Goal: Information Seeking & Learning: Learn about a topic

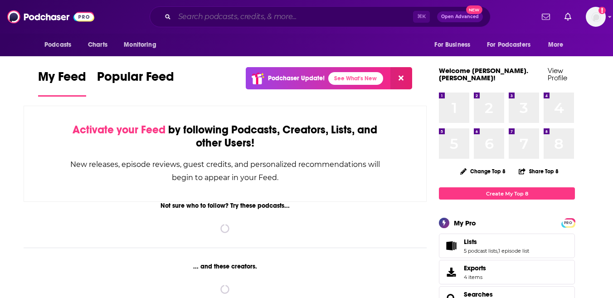
click at [267, 18] on input "Search podcasts, credits, & more..." at bounding box center [294, 17] width 239 height 15
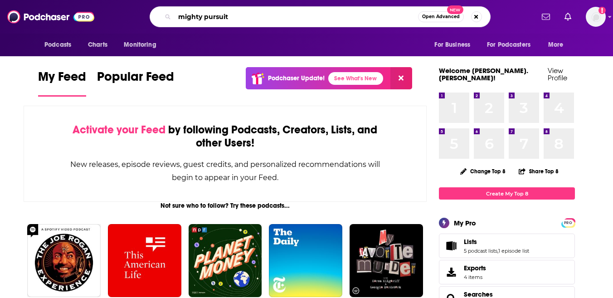
type input "mighty pursuit"
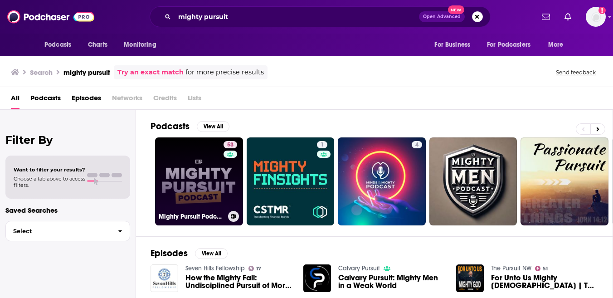
click at [195, 162] on link "53 Mighty Pursuit Podcast" at bounding box center [199, 181] width 88 height 88
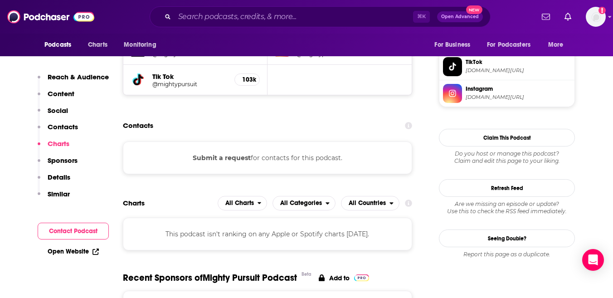
scroll to position [806, 0]
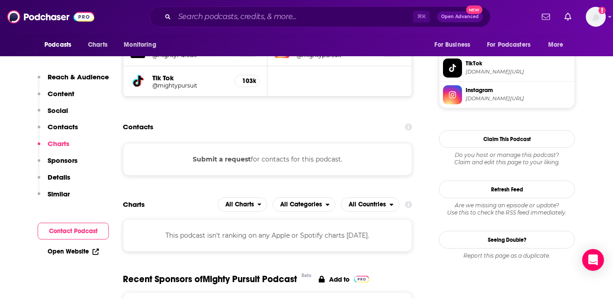
click at [244, 154] on button "Submit a request" at bounding box center [222, 159] width 58 height 10
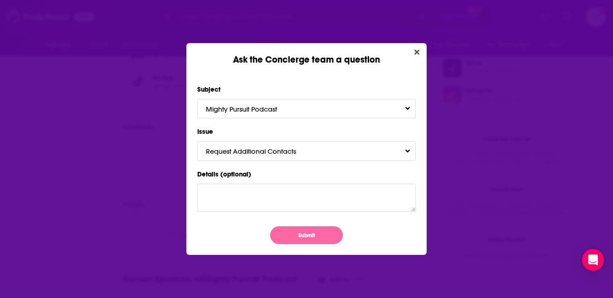
click at [306, 238] on button "Submit" at bounding box center [306, 235] width 73 height 18
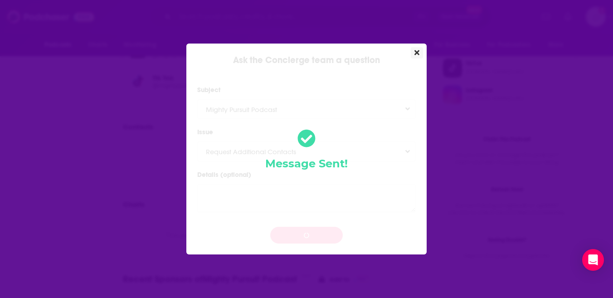
click at [415, 54] on icon "Close" at bounding box center [416, 52] width 5 height 5
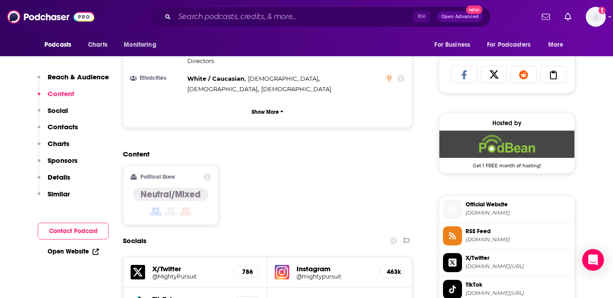
scroll to position [630, 0]
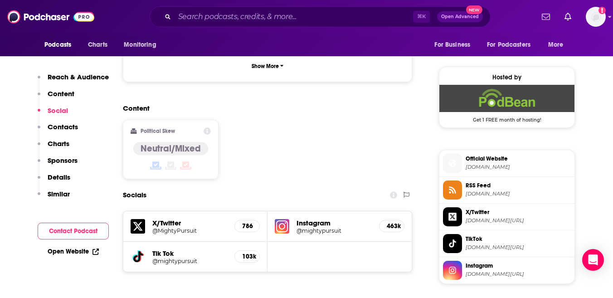
click at [334, 227] on h5 "@mightypursuit" at bounding box center [334, 230] width 75 height 7
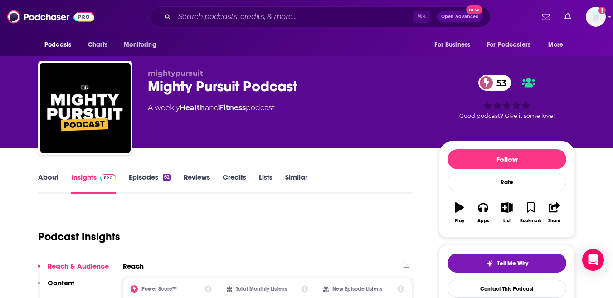
click at [45, 177] on link "About" at bounding box center [48, 183] width 20 height 21
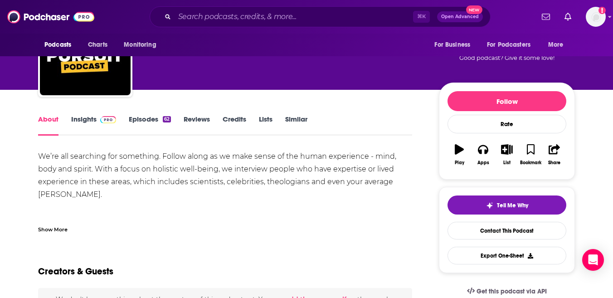
scroll to position [60, 0]
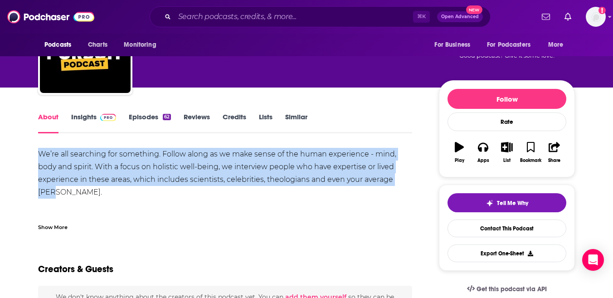
drag, startPoint x: 386, startPoint y: 181, endPoint x: 29, endPoint y: 157, distance: 358.6
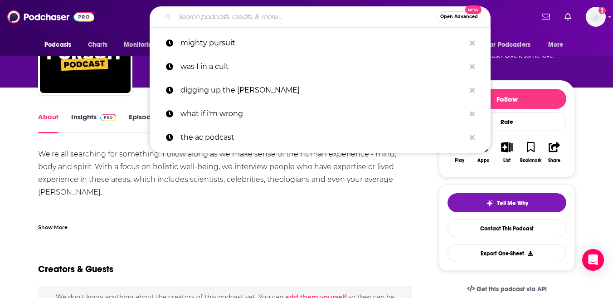
click at [267, 14] on input "Search podcasts, credits, & more..." at bounding box center [306, 17] width 262 height 15
paste input "Ex Virgin"
type input "Ex Virgin"
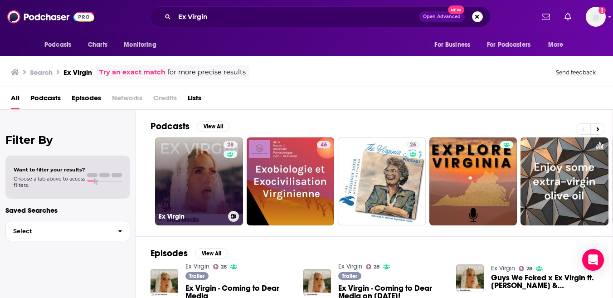
click at [198, 178] on link "28 Ex Virgin" at bounding box center [199, 181] width 88 height 88
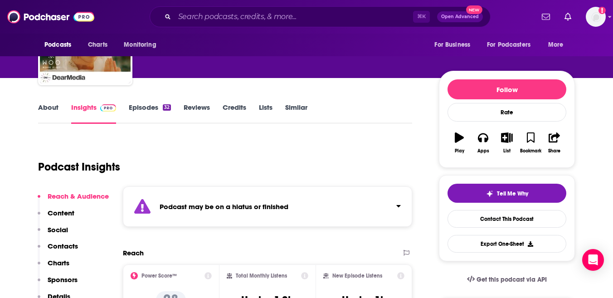
scroll to position [93, 0]
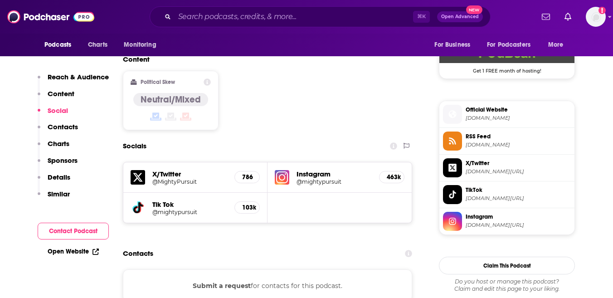
scroll to position [683, 0]
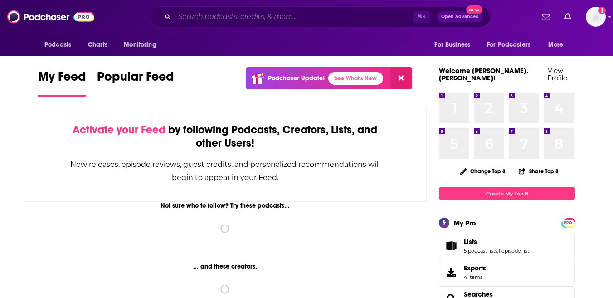
click at [229, 13] on input "Search podcasts, credits, & more..." at bounding box center [294, 17] width 239 height 15
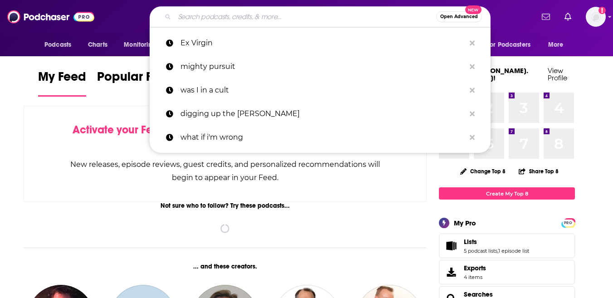
paste input "Danny Jones Podcast"
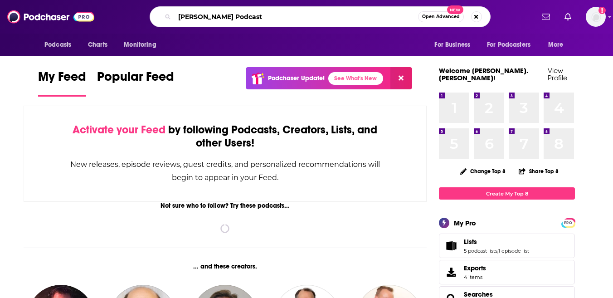
type input "Danny Jones Podcast"
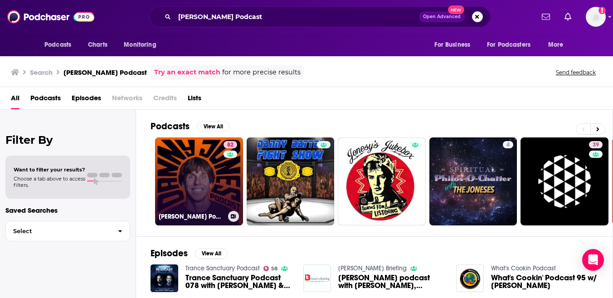
click at [195, 184] on link "82 Danny Jones Podcast" at bounding box center [199, 181] width 88 height 88
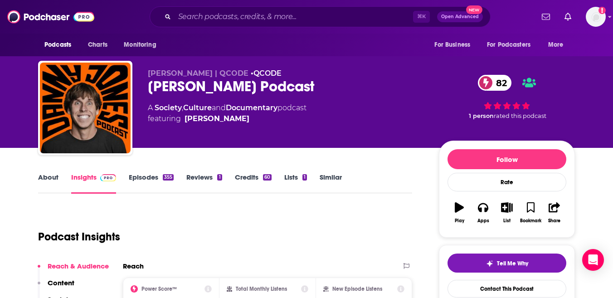
scroll to position [50, 0]
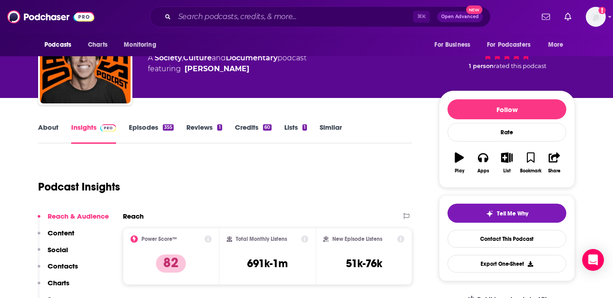
click at [164, 127] on div "355" at bounding box center [168, 127] width 11 height 6
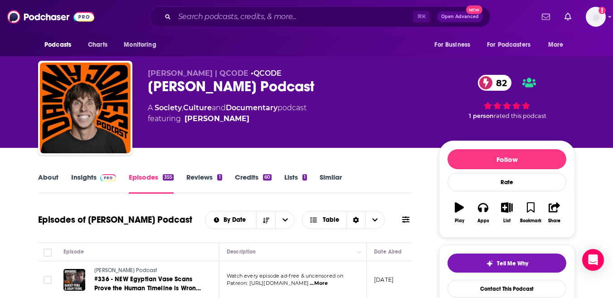
click at [77, 177] on link "Insights" at bounding box center [93, 183] width 45 height 21
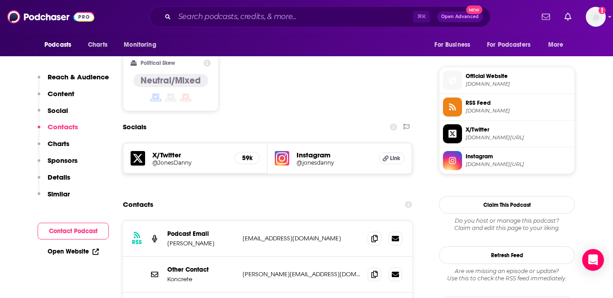
scroll to position [759, 0]
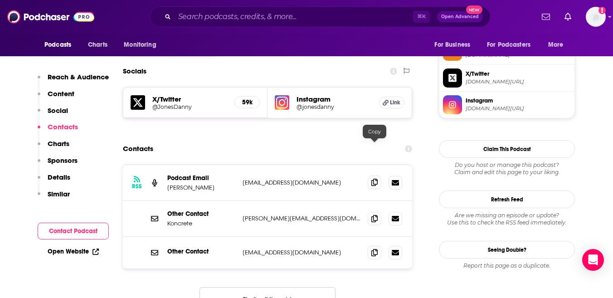
click at [373, 179] on icon at bounding box center [374, 182] width 6 height 7
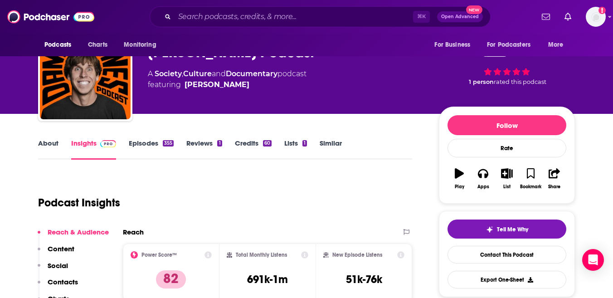
scroll to position [0, 0]
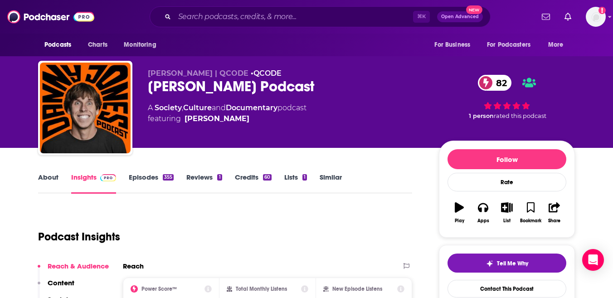
click at [47, 179] on link "About" at bounding box center [48, 183] width 20 height 21
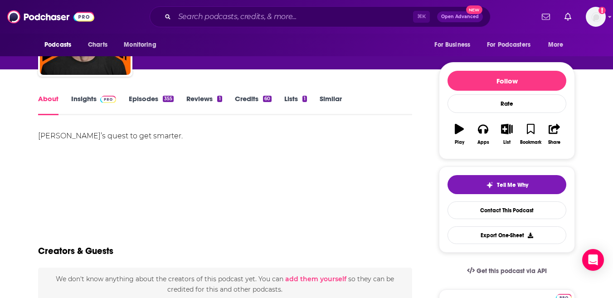
scroll to position [79, 0]
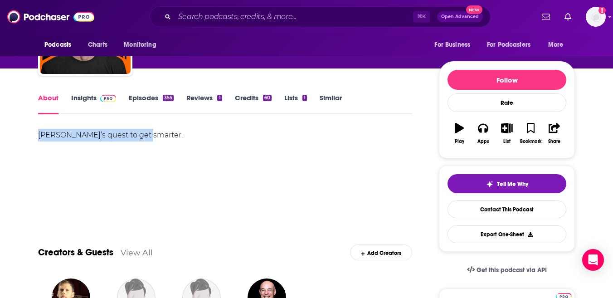
drag, startPoint x: 120, startPoint y: 136, endPoint x: 34, endPoint y: 137, distance: 86.2
copy div "Danny’s quest to get smarter."
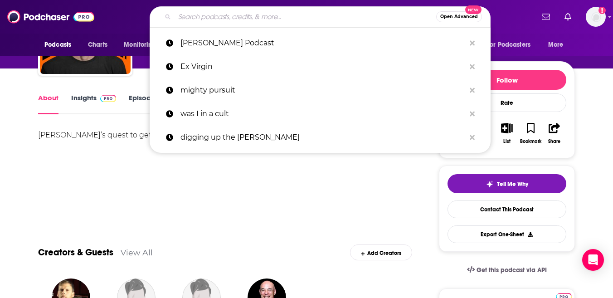
click at [257, 20] on input "Search podcasts, credits, & more..." at bounding box center [306, 17] width 262 height 15
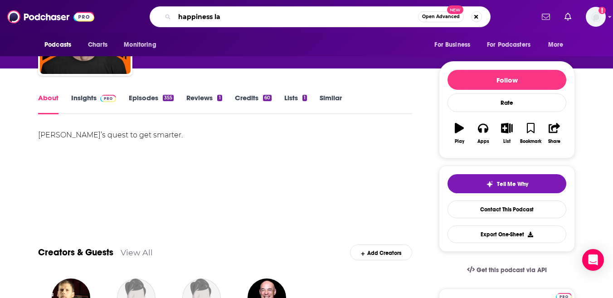
type input "happiness lab"
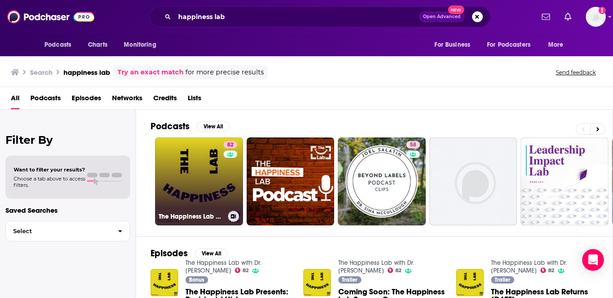
click at [198, 202] on link "82 The Happiness Lab with Dr. Laurie Santos" at bounding box center [199, 181] width 88 height 88
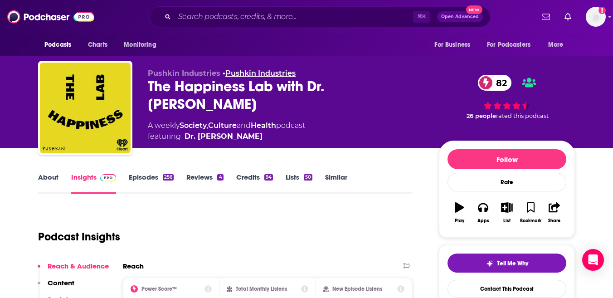
click at [281, 70] on link "Pushkin Industries" at bounding box center [260, 73] width 70 height 9
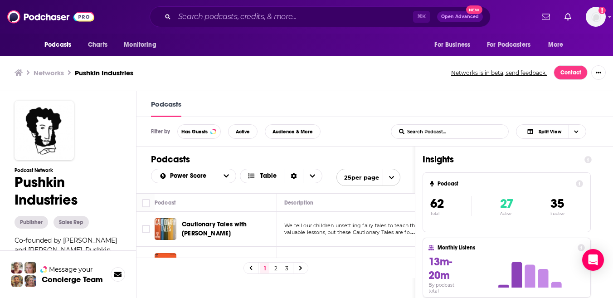
scroll to position [0, 0]
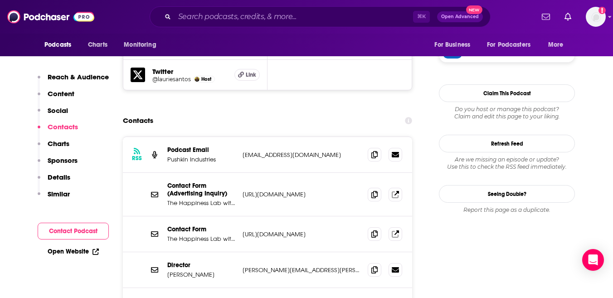
scroll to position [879, 0]
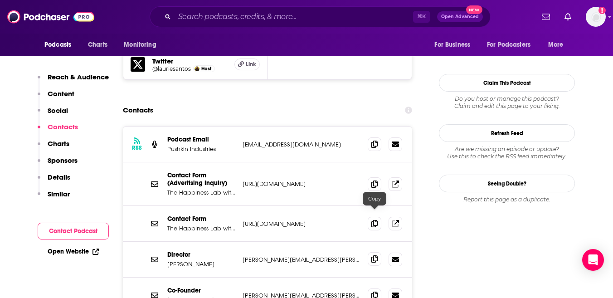
click at [371, 255] on icon at bounding box center [374, 258] width 6 height 7
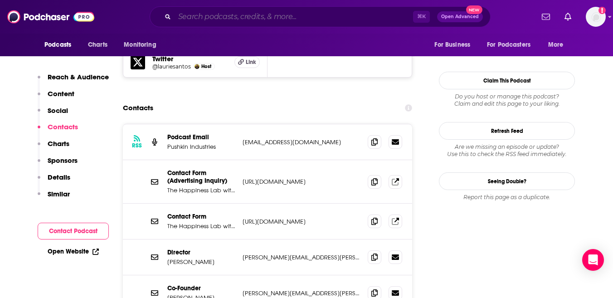
click at [313, 18] on input "Search podcasts, credits, & more..." at bounding box center [294, 17] width 239 height 15
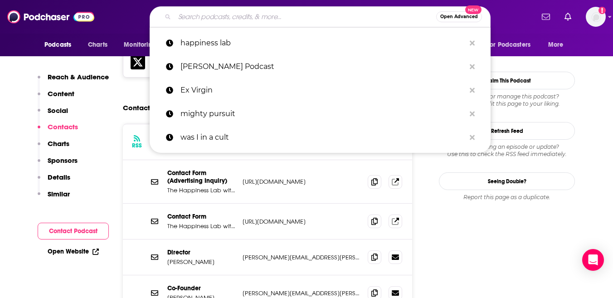
paste input "5 Questions with Dan Schawbel"
type input "5 Questions with Dan Schawbel"
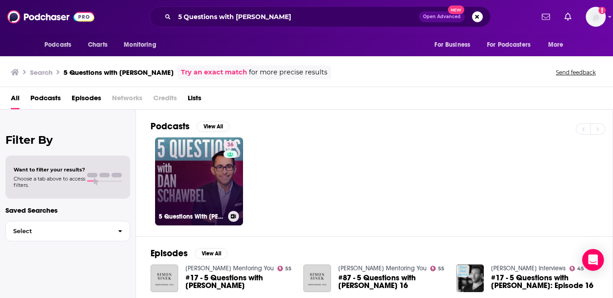
click at [203, 167] on link "36 5 Questions With Dan Schawbel" at bounding box center [199, 181] width 88 height 88
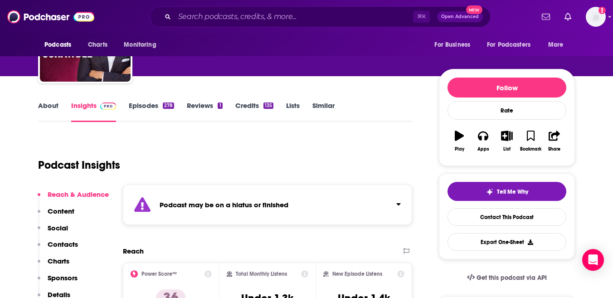
scroll to position [86, 0]
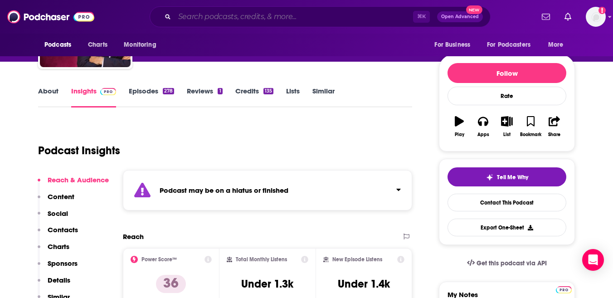
click at [320, 15] on input "Search podcasts, credits, & more..." at bounding box center [294, 17] width 239 height 15
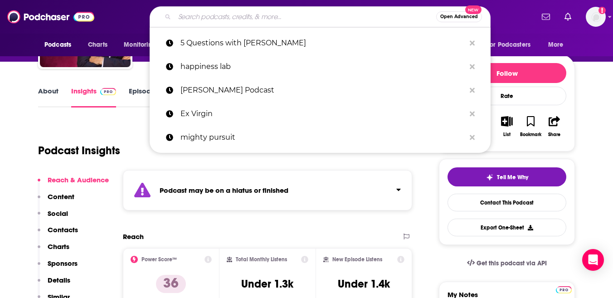
paste input "Barely Filtered"
type input "Barely Filtered"
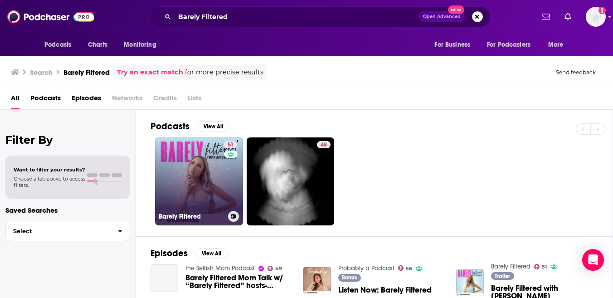
click at [200, 161] on link "51 Barely Filtered" at bounding box center [199, 181] width 88 height 88
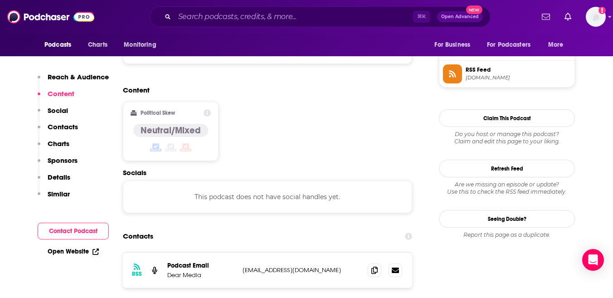
scroll to position [664, 0]
click at [280, 16] on input "Search podcasts, credits, & more..." at bounding box center [294, 17] width 239 height 15
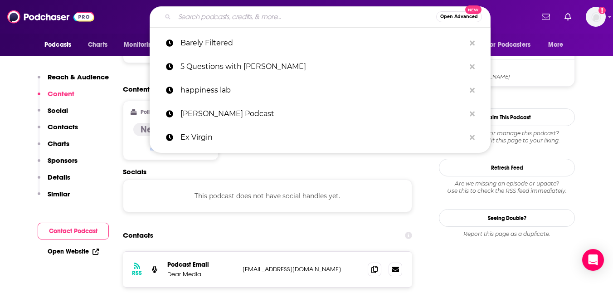
paste input "Thyroid Pharmacist - Dr. Izabella Wentz"
type input "Thyroid Pharmacist - Dr. Izabella Wentz"
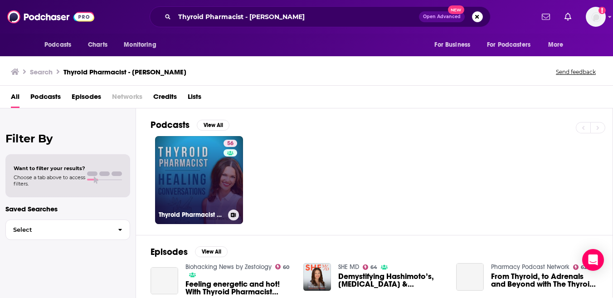
click at [203, 182] on link "56 Thyroid Pharmacist Healing Conversations with Dr. Izabella Wentz" at bounding box center [199, 180] width 88 height 88
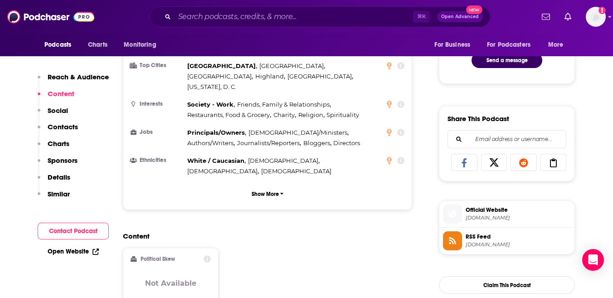
scroll to position [627, 0]
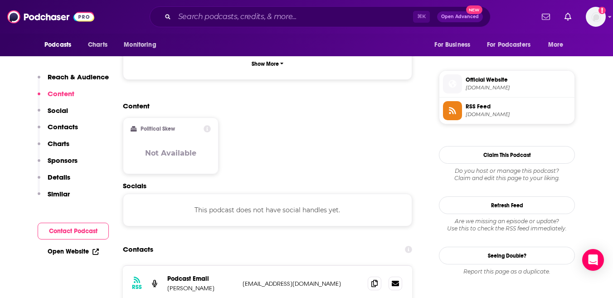
click at [65, 111] on p "Social" at bounding box center [58, 110] width 20 height 9
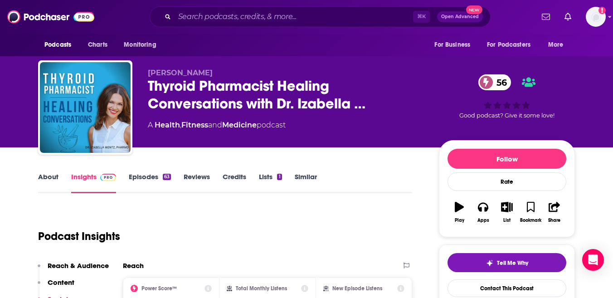
scroll to position [0, 0]
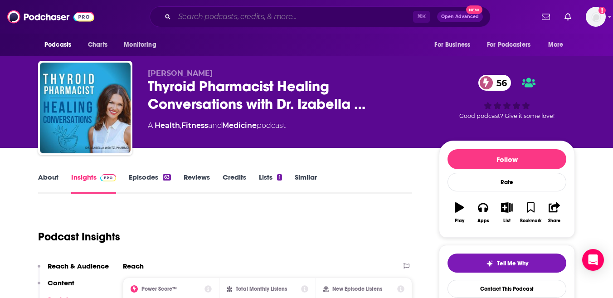
click at [281, 17] on input "Search podcasts, credits, & more..." at bounding box center [294, 17] width 239 height 15
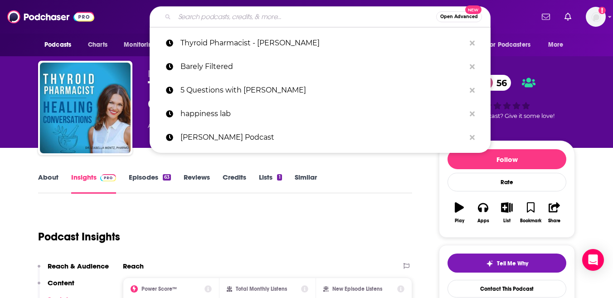
paste input "Biohacking Bestie with Aggie Lal"
type input "Biohacking Bestie with Aggie Lal"
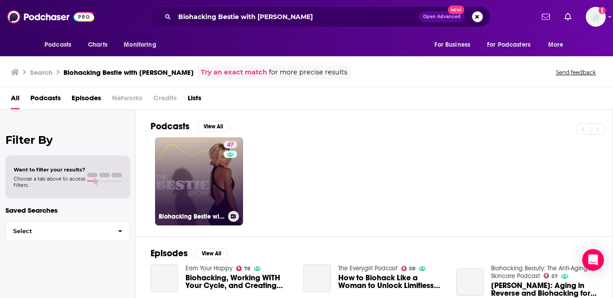
click at [195, 190] on link "47 Biohacking Bestie with Aggie Lal" at bounding box center [199, 181] width 88 height 88
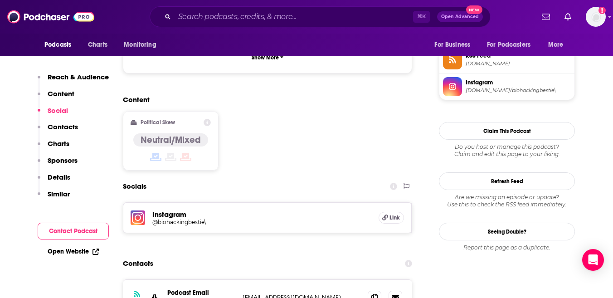
scroll to position [761, 0]
click at [389, 211] on h5 "Link" at bounding box center [391, 217] width 25 height 12
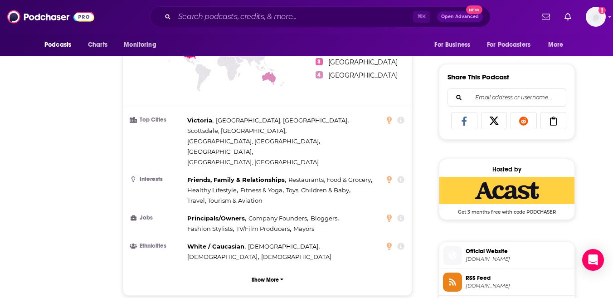
scroll to position [0, 0]
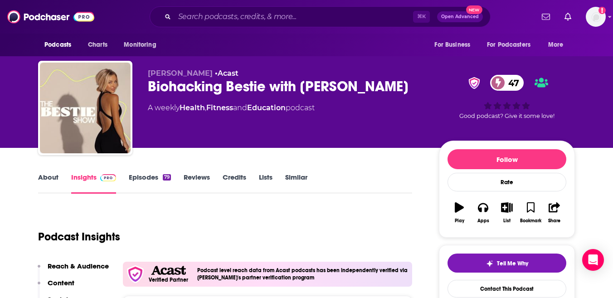
click at [151, 175] on link "Episodes 79" at bounding box center [150, 183] width 42 height 21
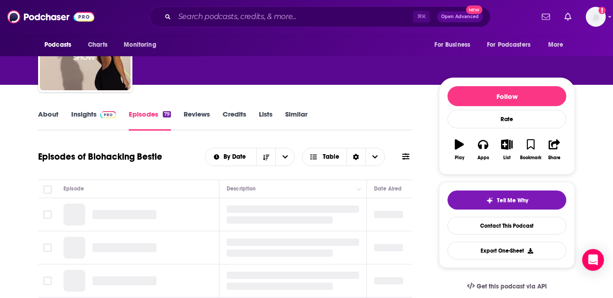
scroll to position [65, 0]
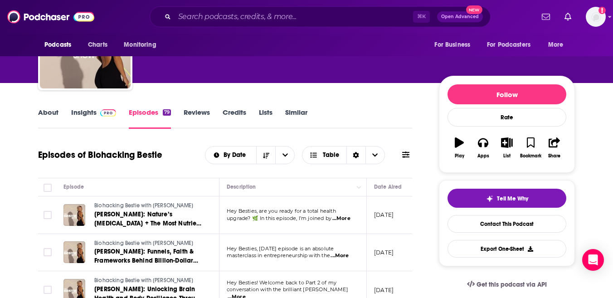
click at [93, 110] on link "Insights" at bounding box center [93, 118] width 45 height 21
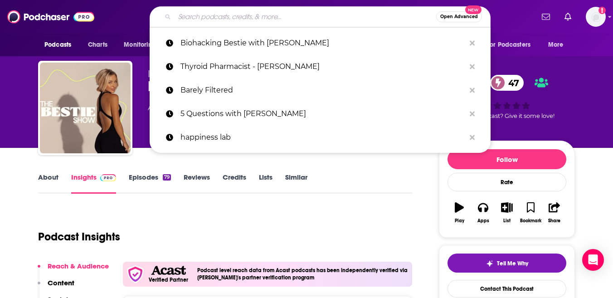
click at [352, 16] on input "Search podcasts, credits, & more..." at bounding box center [306, 17] width 262 height 15
paste input "Joy, a Podcast. Hosted by Craig Ferguson"
type input "Joy, a Podcast. Hosted by Craig Ferguson"
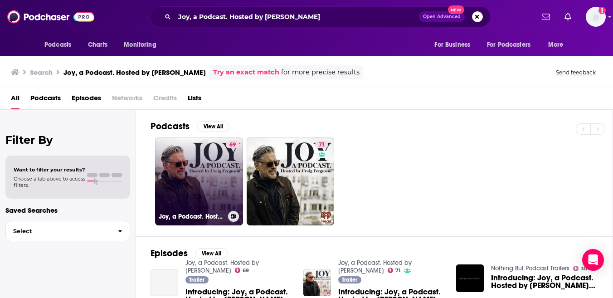
click at [181, 181] on link "69 Joy, a Podcast. Hosted by Craig Ferguson" at bounding box center [199, 181] width 88 height 88
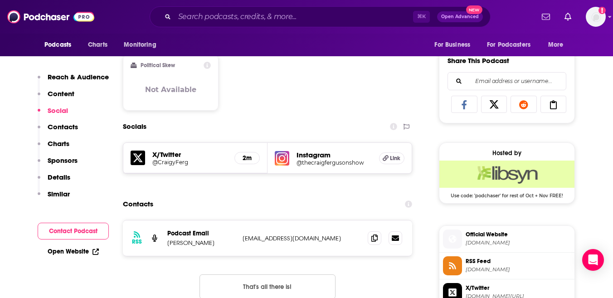
scroll to position [594, 0]
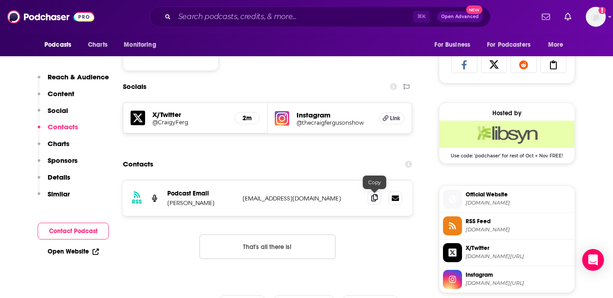
click at [376, 200] on icon at bounding box center [374, 197] width 6 height 7
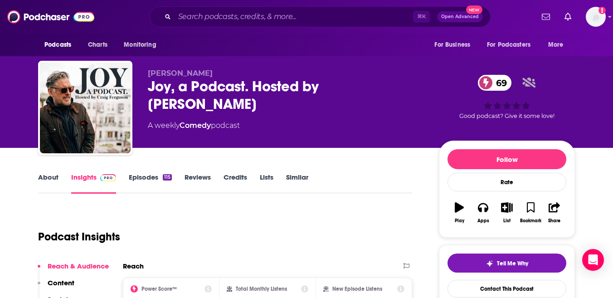
click at [54, 181] on link "About" at bounding box center [48, 183] width 20 height 21
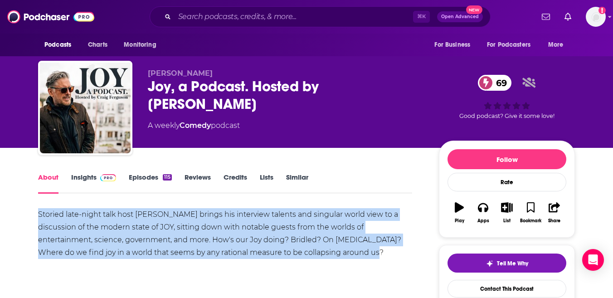
drag, startPoint x: 238, startPoint y: 239, endPoint x: 36, endPoint y: 215, distance: 203.3
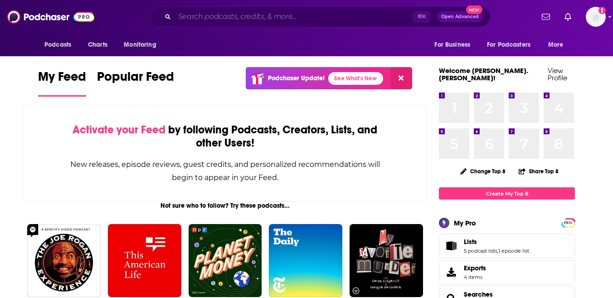
click at [347, 17] on input "Search podcasts, credits, & more..." at bounding box center [294, 17] width 239 height 15
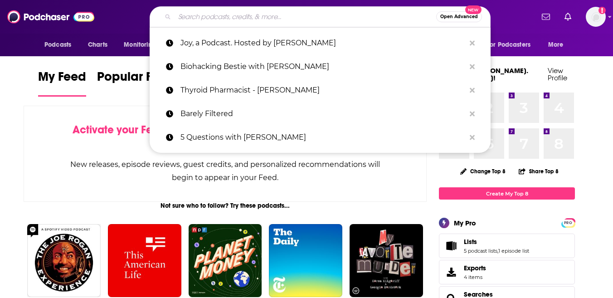
paste input "The Ranveer Show"
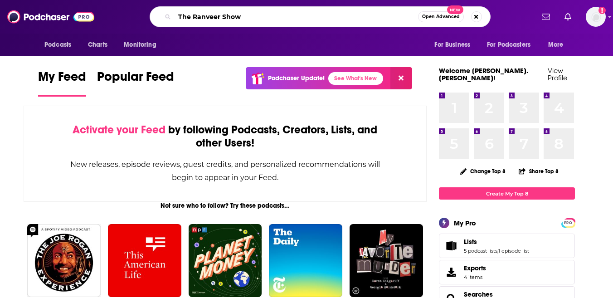
type input "The Ranveer Show"
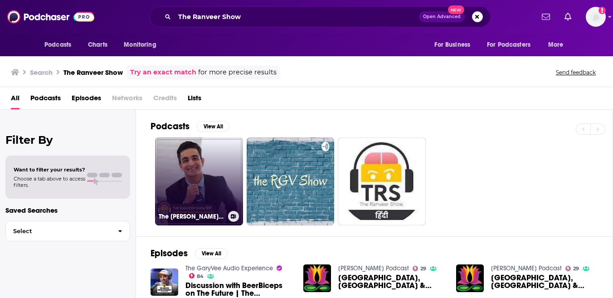
click at [197, 175] on link "The Ranveer Show हिंदी" at bounding box center [199, 181] width 88 height 88
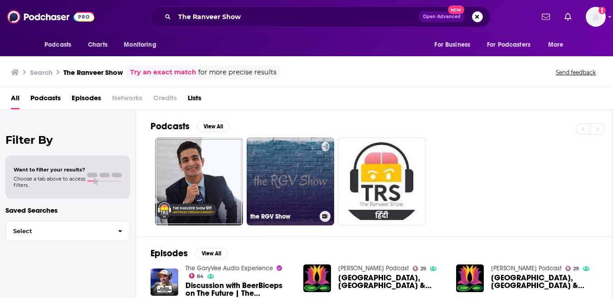
click at [263, 144] on link "the RGV Show" at bounding box center [291, 181] width 88 height 88
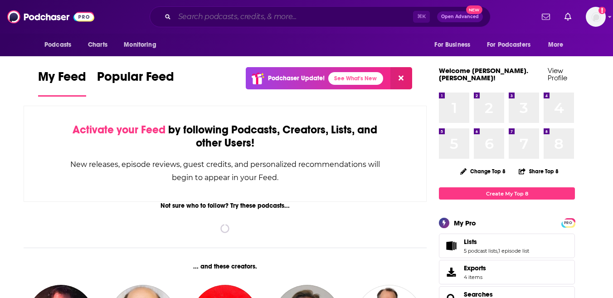
click at [235, 19] on input "Search podcasts, credits, & more..." at bounding box center [294, 17] width 239 height 15
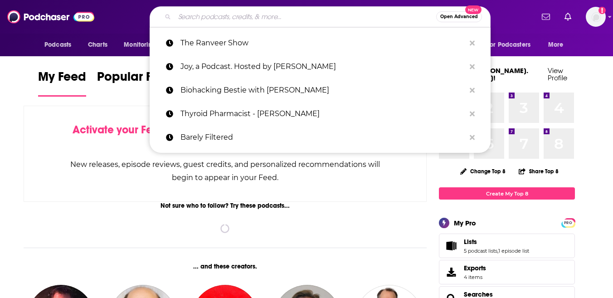
paste input "Lipstick on the Rim"
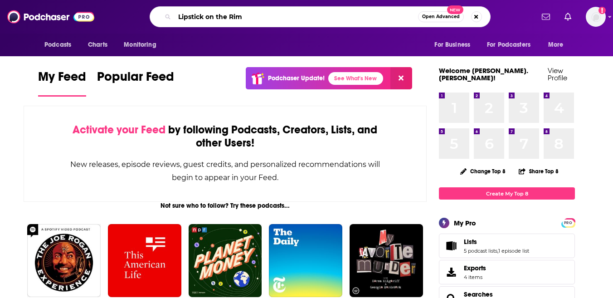
type input "Lipstick on the Rim"
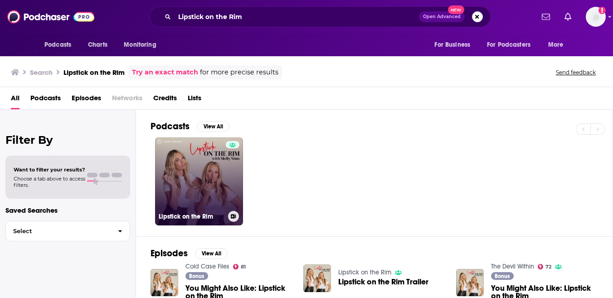
click at [191, 195] on link "Lipstick on the Rim" at bounding box center [199, 181] width 88 height 88
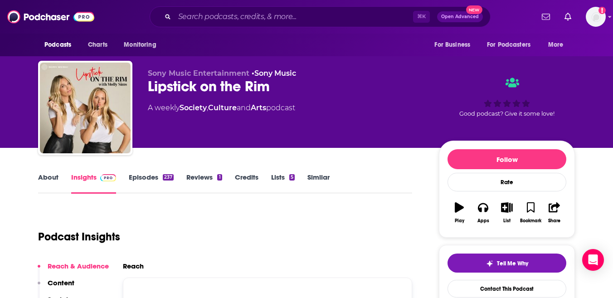
click at [53, 173] on link "About" at bounding box center [48, 183] width 20 height 21
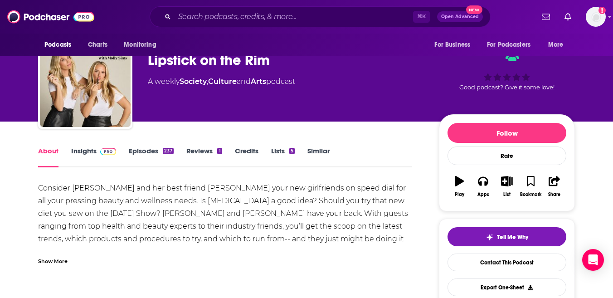
scroll to position [28, 0]
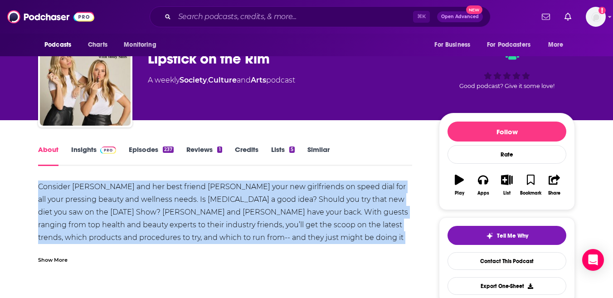
drag, startPoint x: 414, startPoint y: 240, endPoint x: 39, endPoint y: 190, distance: 378.7
copy div "Consider Molly Sims and her best friend Emese Gormley your new girlfriends on s…"
click at [90, 151] on link "Insights" at bounding box center [93, 155] width 45 height 21
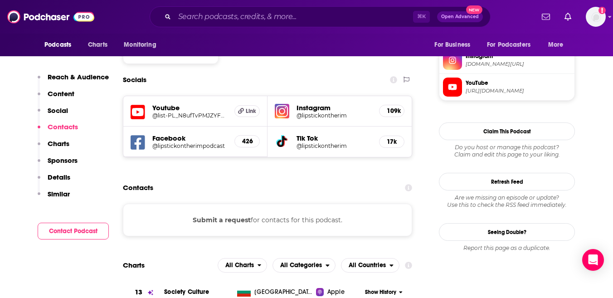
scroll to position [805, 0]
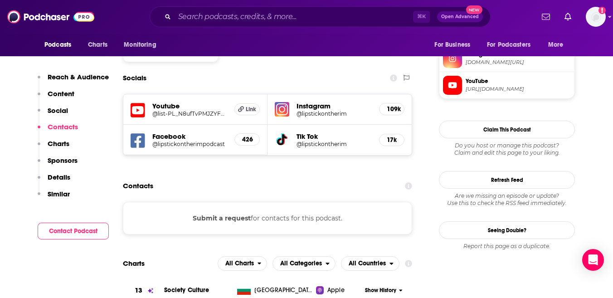
click at [241, 213] on button "Submit a request" at bounding box center [222, 218] width 58 height 10
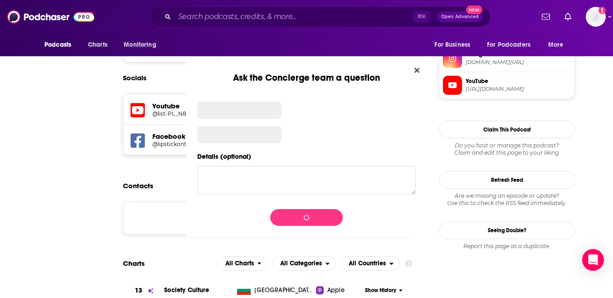
scroll to position [0, 0]
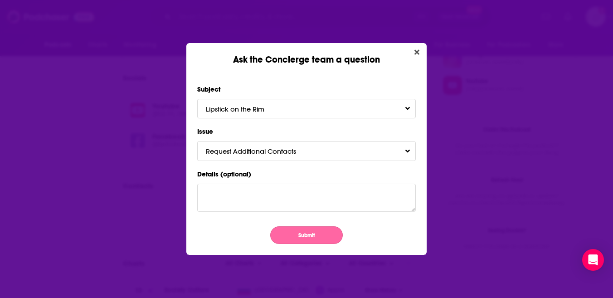
click at [288, 230] on button "Submit" at bounding box center [306, 235] width 73 height 18
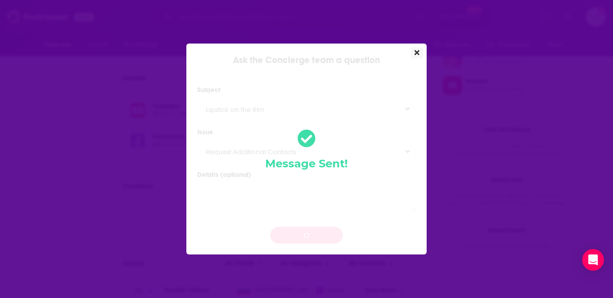
click at [422, 51] on button "Close" at bounding box center [417, 52] width 12 height 11
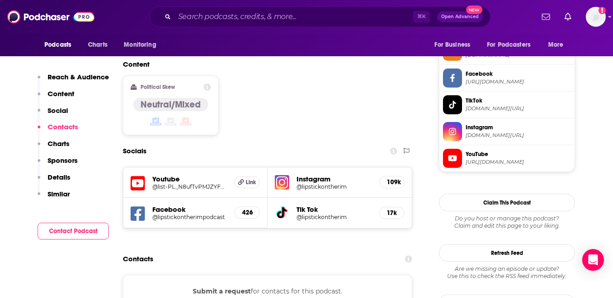
scroll to position [730, 0]
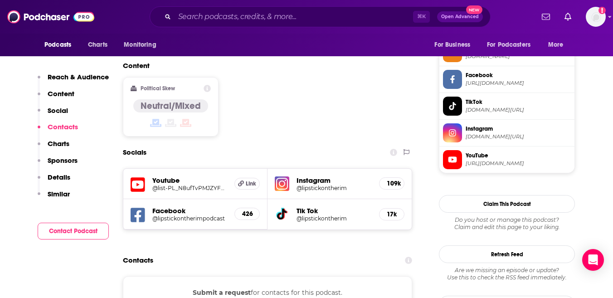
click at [513, 136] on span "instagram.com/lipstickontherim" at bounding box center [518, 136] width 105 height 7
click at [478, 164] on span "https://www.youtube.com/playlist?list=PL_N8ufTvPMJZYFWLY1ZHtZJTE8uRVbdWE" at bounding box center [518, 163] width 105 height 7
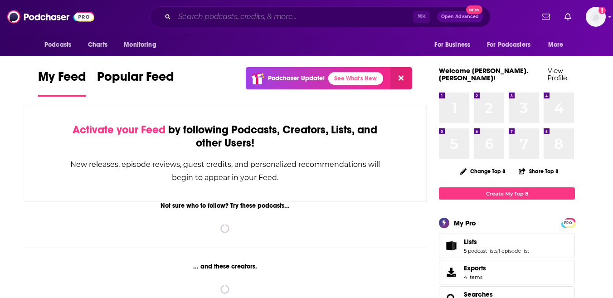
click at [259, 18] on input "Search podcasts, credits, & more..." at bounding box center [294, 17] width 239 height 15
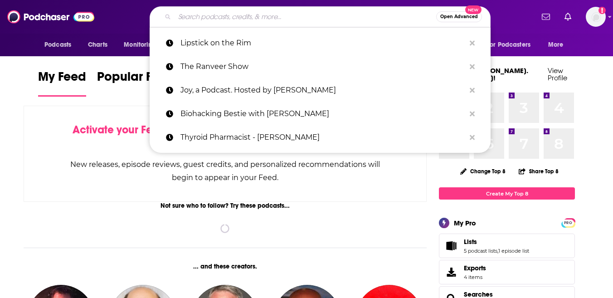
paste input "[PERSON_NAME]"
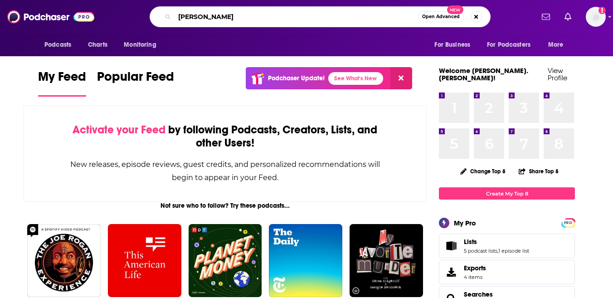
type input "[PERSON_NAME]"
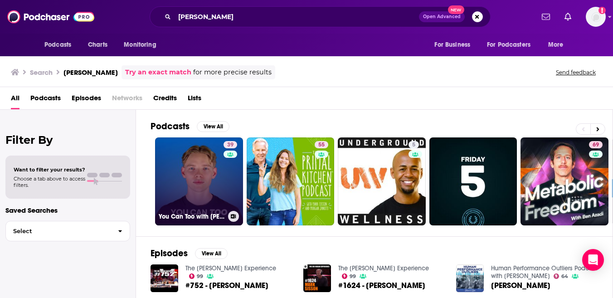
click at [194, 185] on link "39 You Can Too with [PERSON_NAME]" at bounding box center [199, 181] width 88 height 88
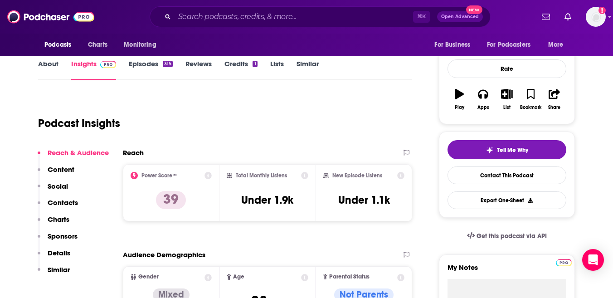
scroll to position [118, 0]
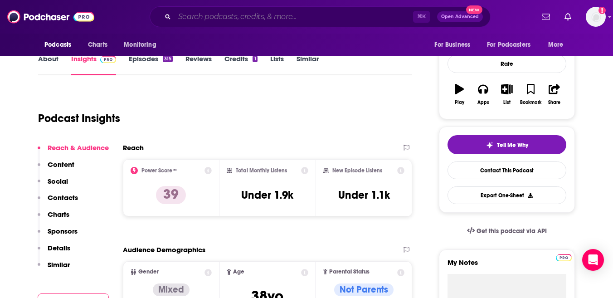
click at [376, 11] on input "Search podcasts, credits, & more..." at bounding box center [294, 17] width 239 height 15
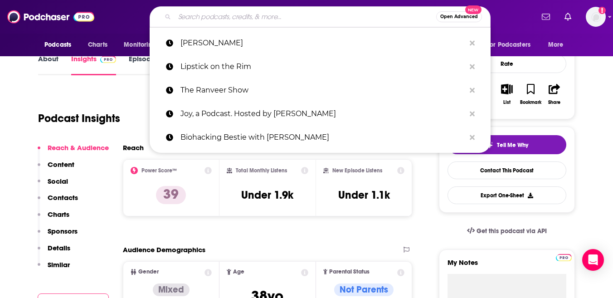
paste input "Oldish"
type input "Oldish"
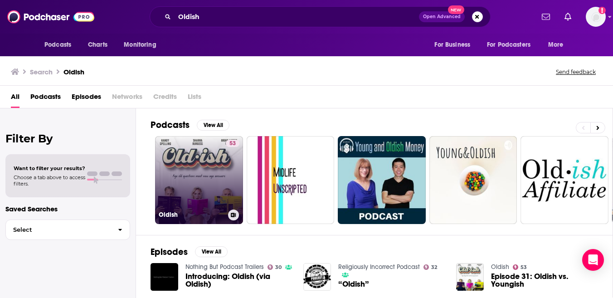
click at [199, 176] on link "53 Oldish" at bounding box center [199, 180] width 88 height 88
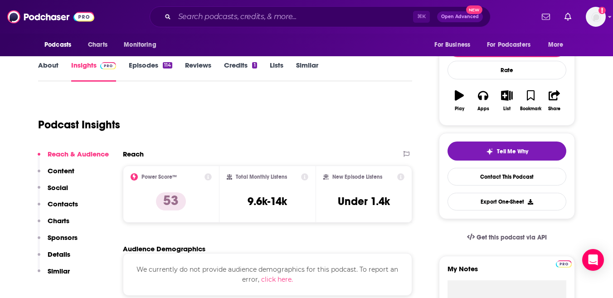
scroll to position [122, 0]
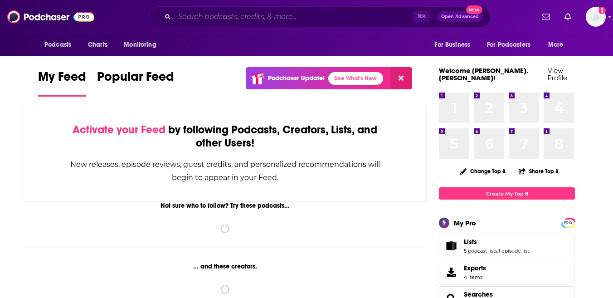
click at [293, 21] on input "Search podcasts, credits, & more..." at bounding box center [294, 17] width 239 height 15
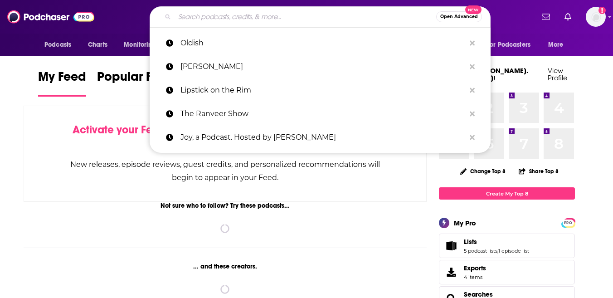
paste input "Problem Solved with Therapy [PERSON_NAME]"
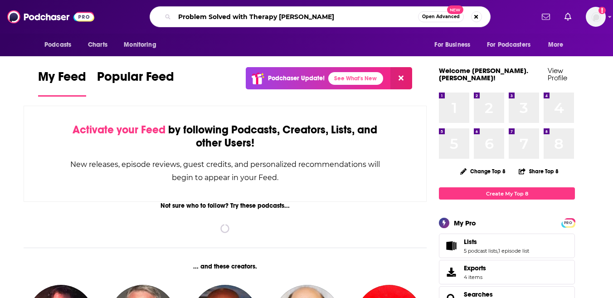
type input "Problem Solved with Therapy [PERSON_NAME]"
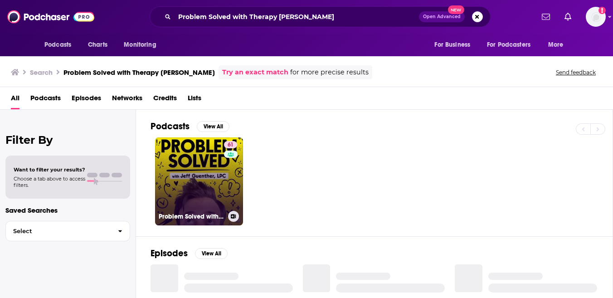
click at [176, 185] on link "61 Problem Solved with [PERSON_NAME] and [PERSON_NAME]" at bounding box center [199, 181] width 88 height 88
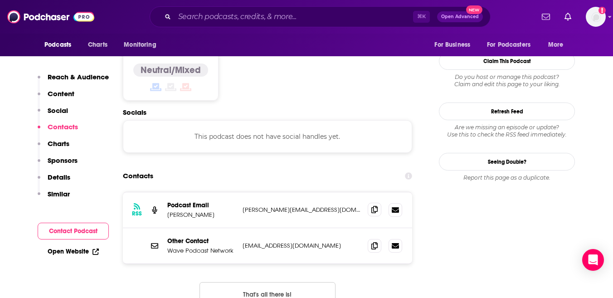
scroll to position [721, 0]
click at [374, 205] on icon at bounding box center [374, 208] width 6 height 7
click at [235, 15] on input "Search podcasts, credits, & more..." at bounding box center [294, 17] width 239 height 15
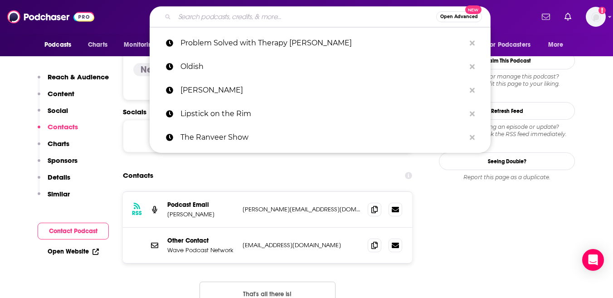
paste input "The [PERSON_NAME] Show"
type input "The [PERSON_NAME] Show"
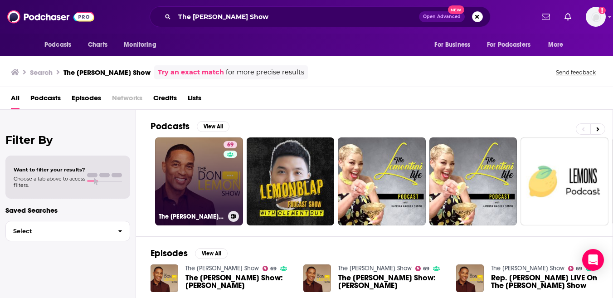
click at [188, 163] on link "69 The [PERSON_NAME] Show" at bounding box center [199, 181] width 88 height 88
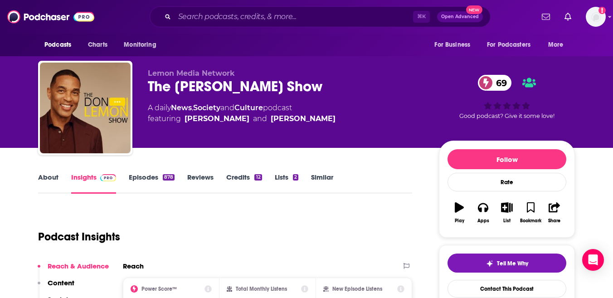
click at [144, 175] on link "Episodes 878" at bounding box center [152, 183] width 46 height 21
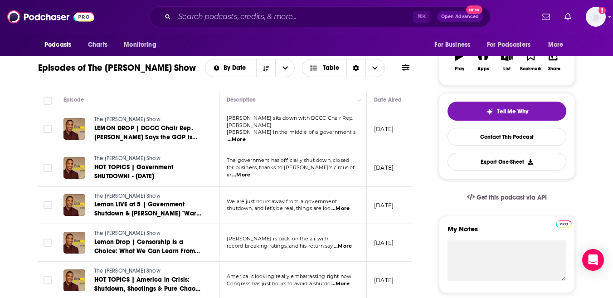
scroll to position [156, 0]
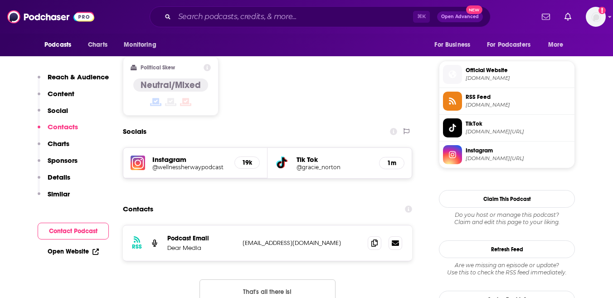
scroll to position [709, 0]
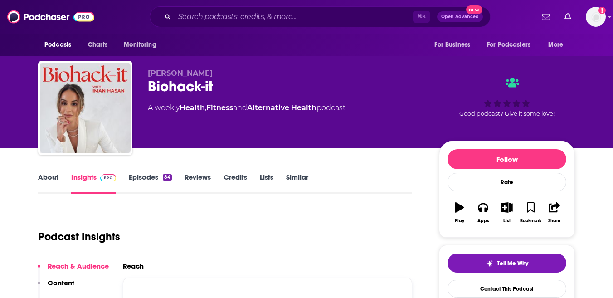
scroll to position [9, 0]
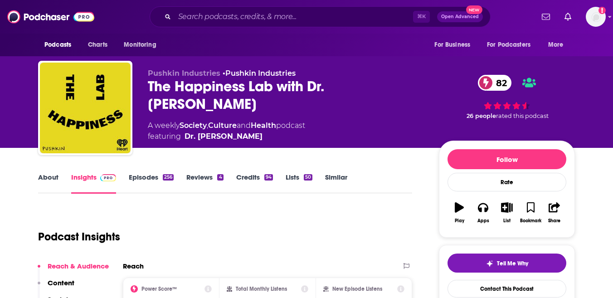
click at [152, 179] on link "Episodes 256" at bounding box center [151, 183] width 45 height 21
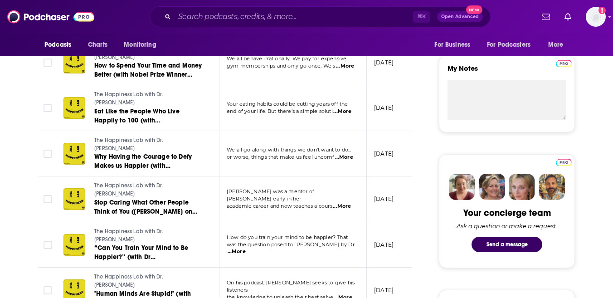
scroll to position [313, 0]
